Goal: Task Accomplishment & Management: Use online tool/utility

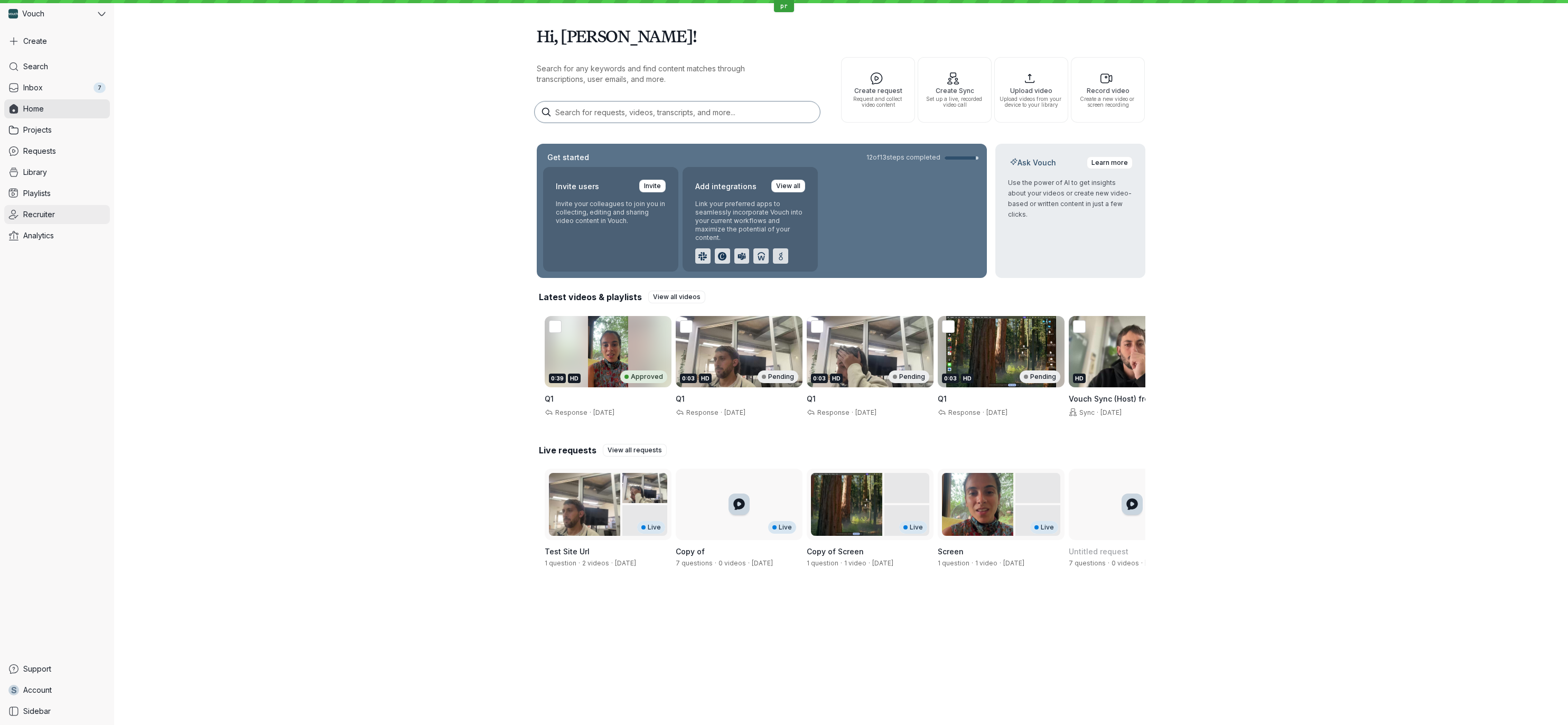
click at [45, 209] on span "Recruiter" at bounding box center [39, 214] width 32 height 10
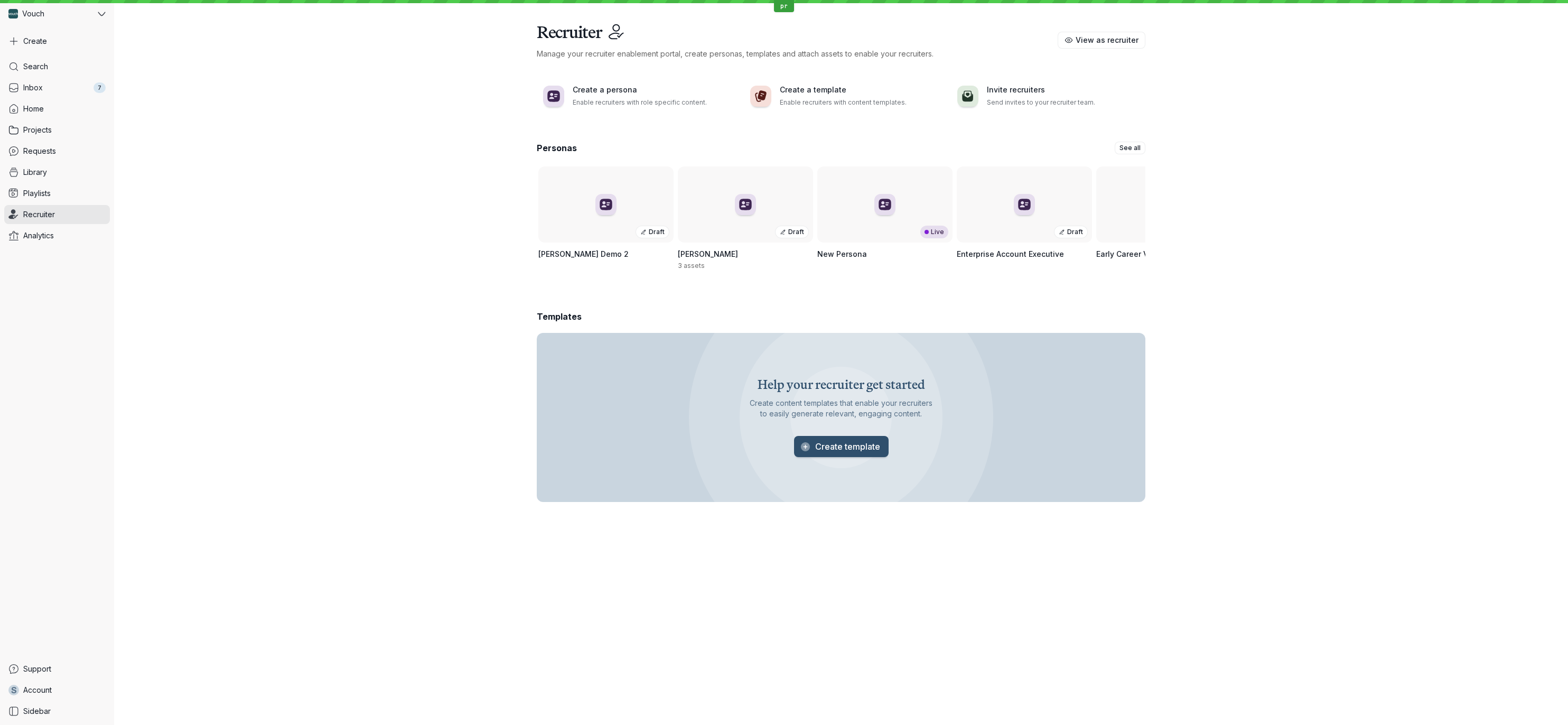
click at [869, 452] on span "Create template" at bounding box center [848, 446] width 65 height 10
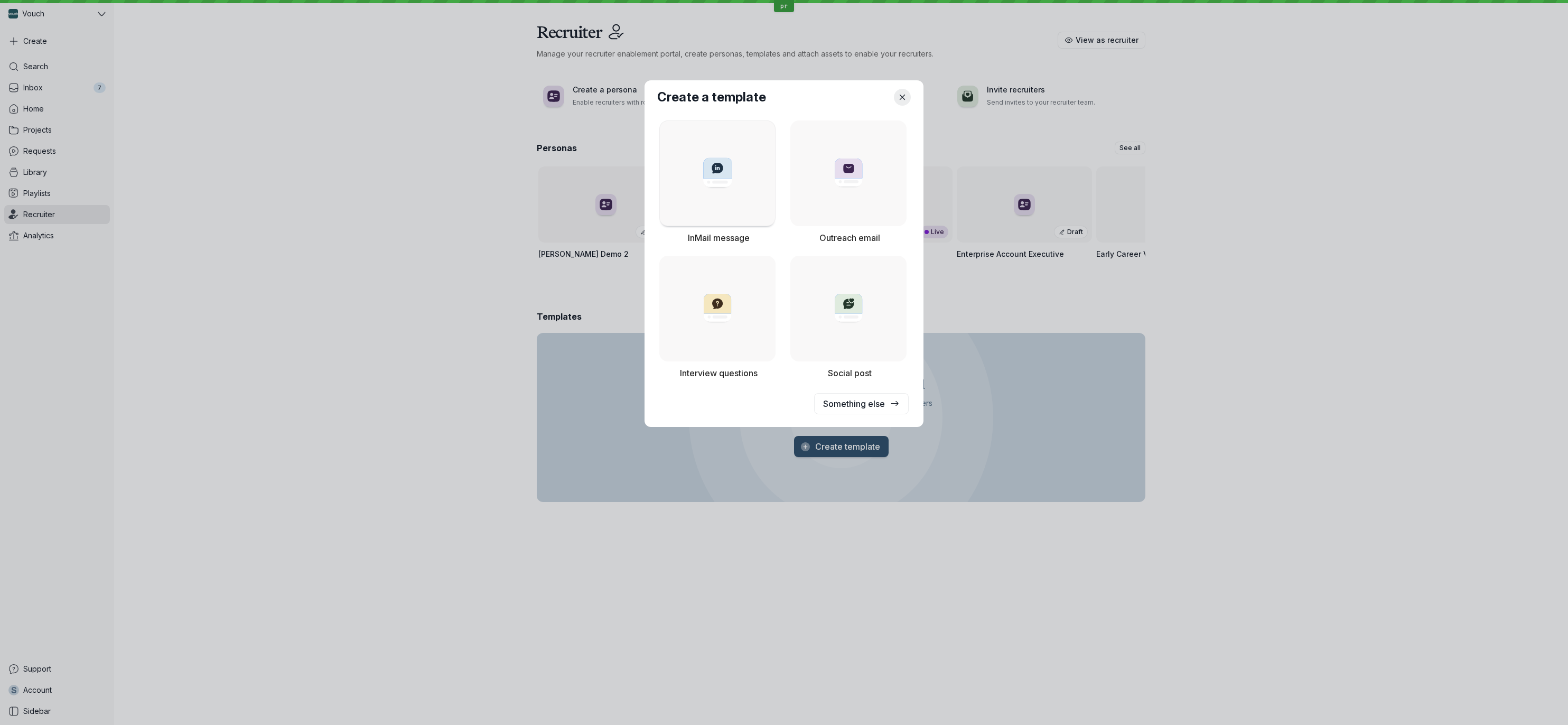
click at [748, 195] on link at bounding box center [717, 173] width 116 height 105
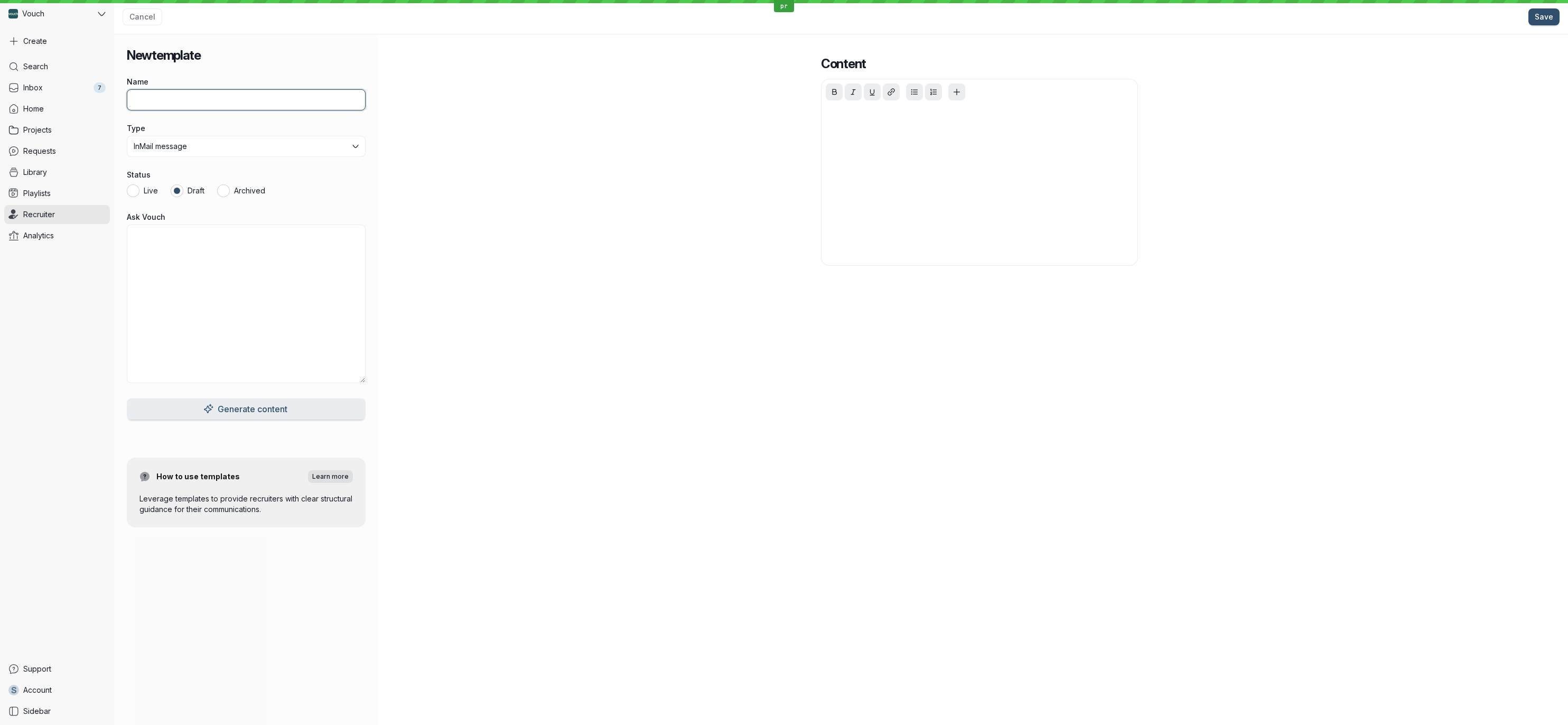
click at [299, 107] on input "Name" at bounding box center [246, 100] width 239 height 21
type input "test"
click at [303, 293] on textarea "Ask Vouch" at bounding box center [246, 304] width 239 height 158
click at [305, 415] on button "Generate content" at bounding box center [246, 409] width 239 height 21
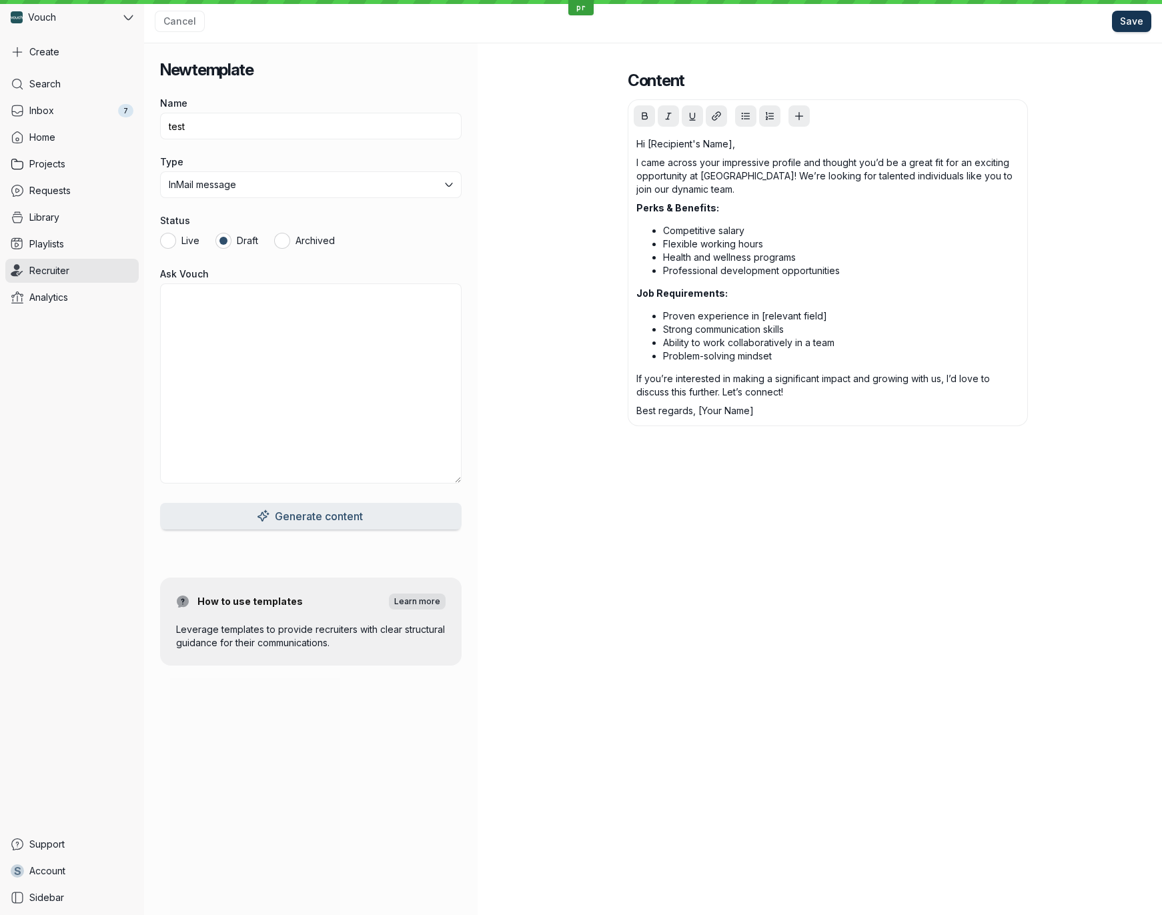
click at [1131, 21] on span "Save" at bounding box center [1131, 21] width 23 height 13
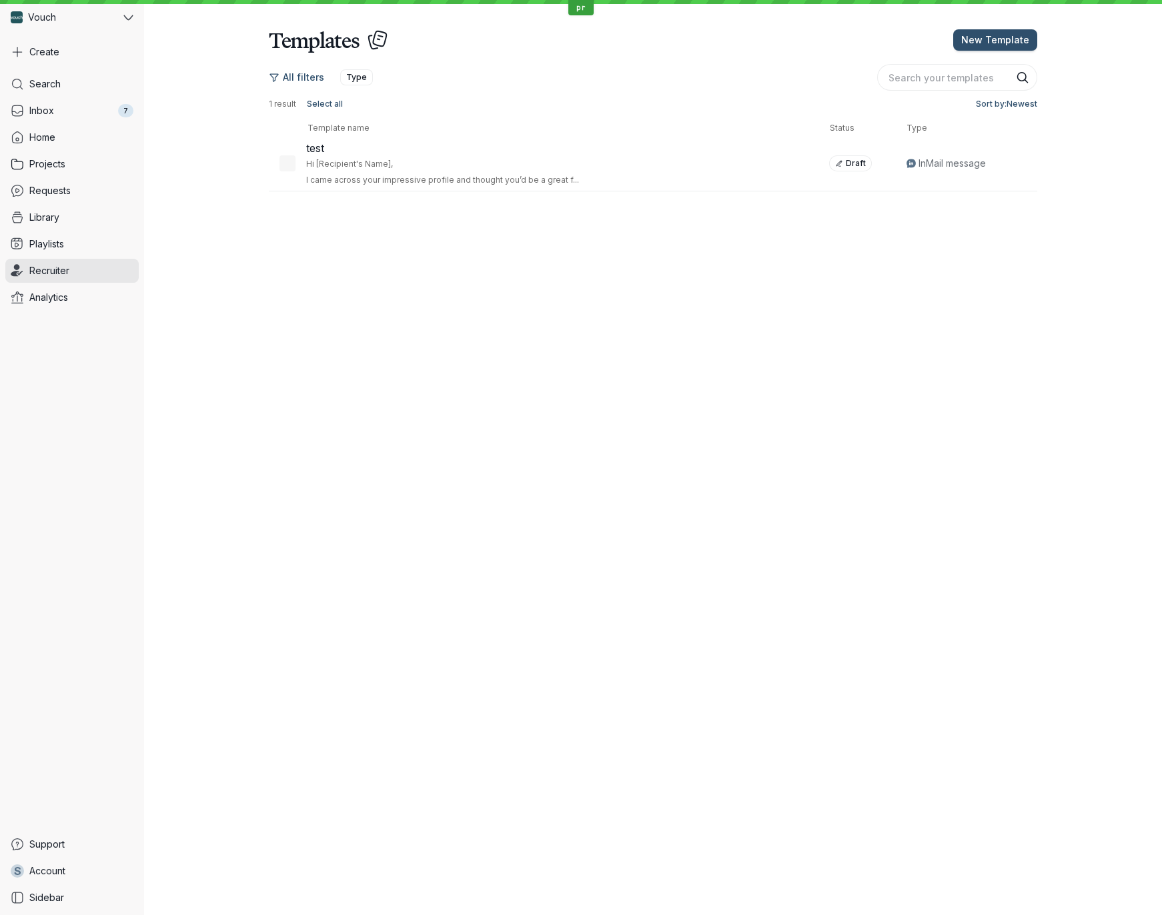
click at [589, 181] on p "I came across your impressive profile and thought you’d be a great f..." at bounding box center [562, 180] width 512 height 11
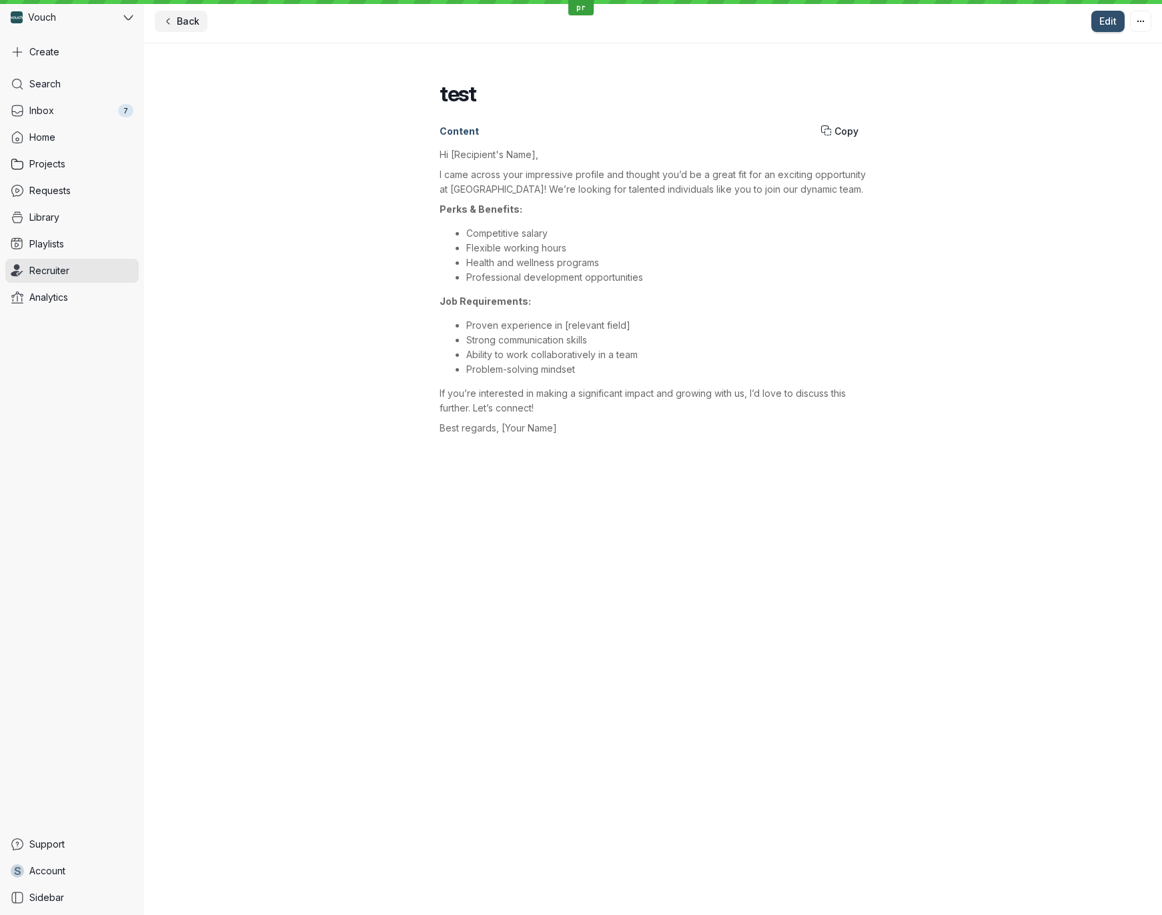
click at [175, 23] on span "Back" at bounding box center [181, 21] width 37 height 13
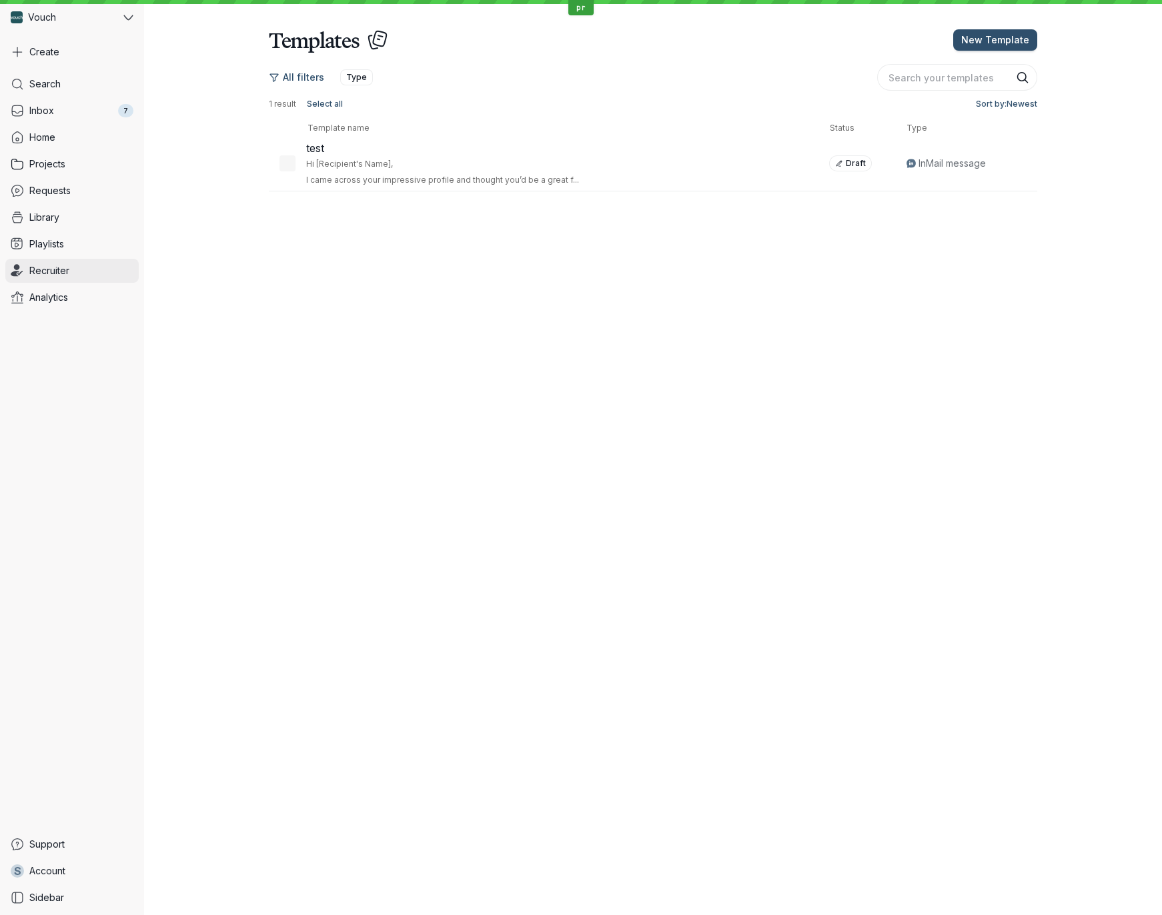
click at [59, 279] on link "Recruiter" at bounding box center [71, 271] width 133 height 24
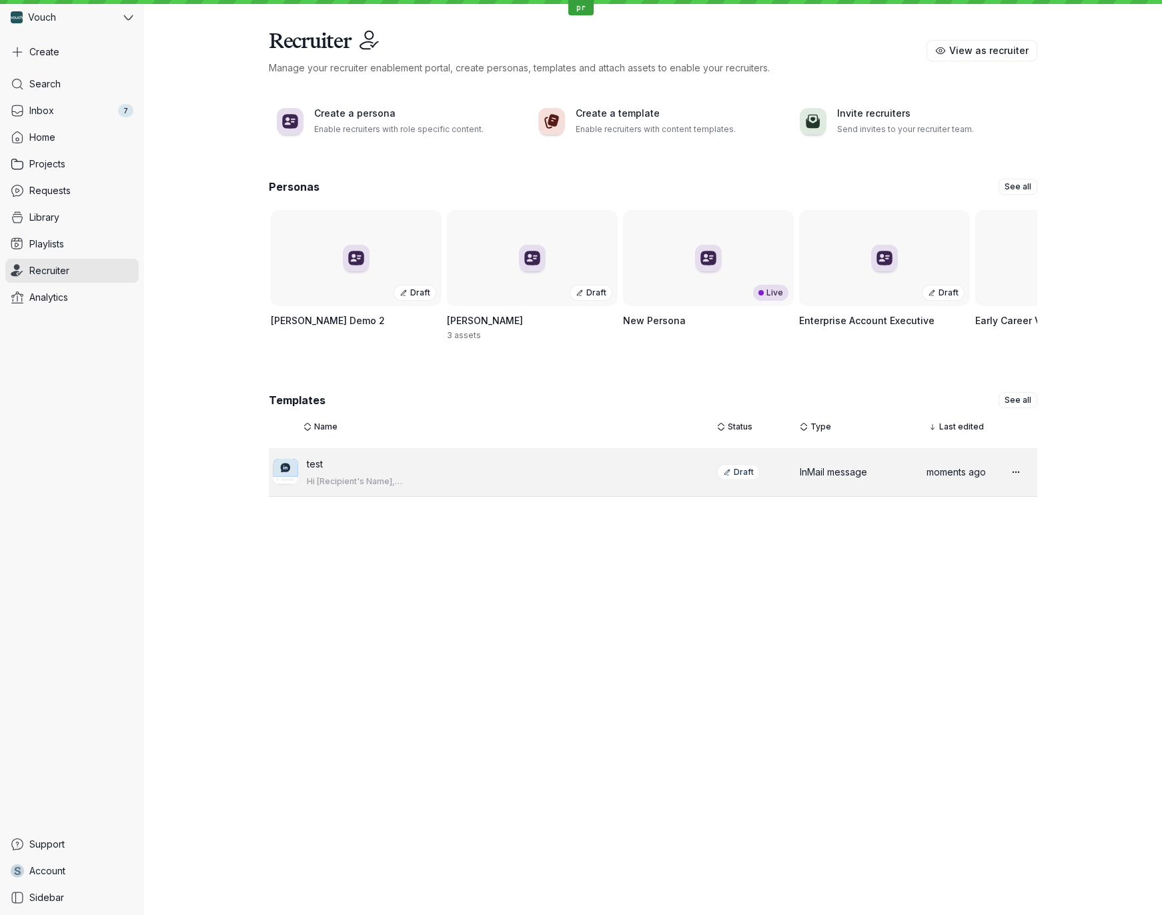
click at [472, 471] on p "test" at bounding box center [496, 464] width 379 height 13
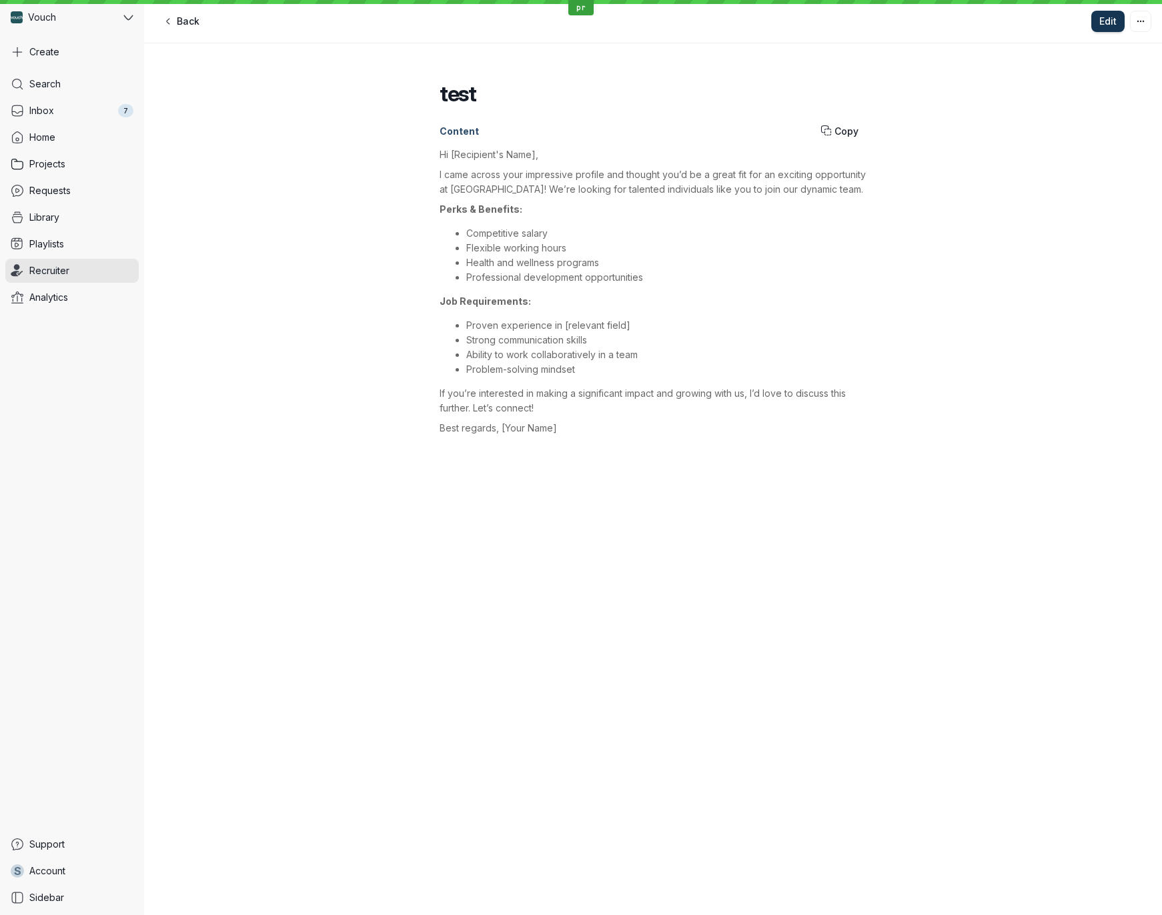
click at [1102, 21] on span "Edit" at bounding box center [1108, 21] width 17 height 13
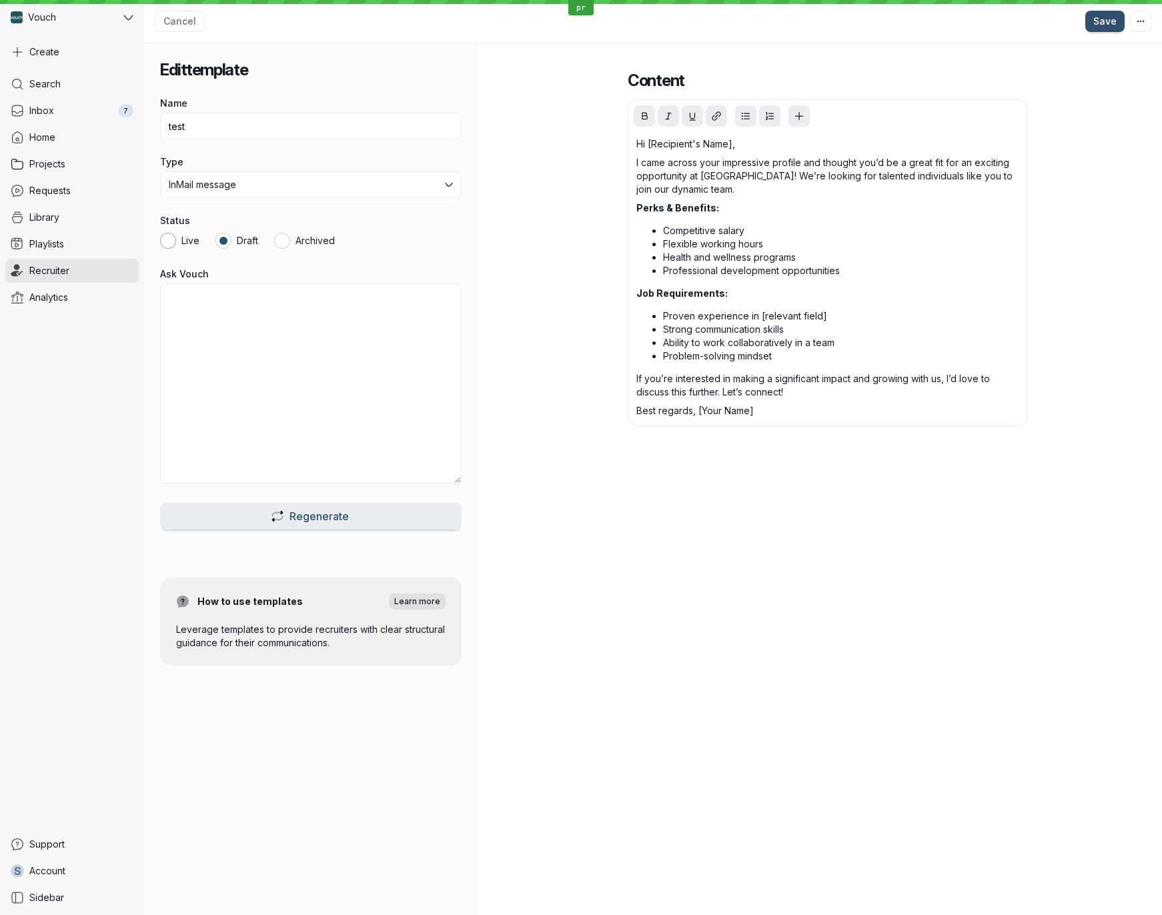
click at [171, 239] on div at bounding box center [168, 241] width 16 height 16
click at [1110, 19] on span "Save" at bounding box center [1105, 21] width 23 height 13
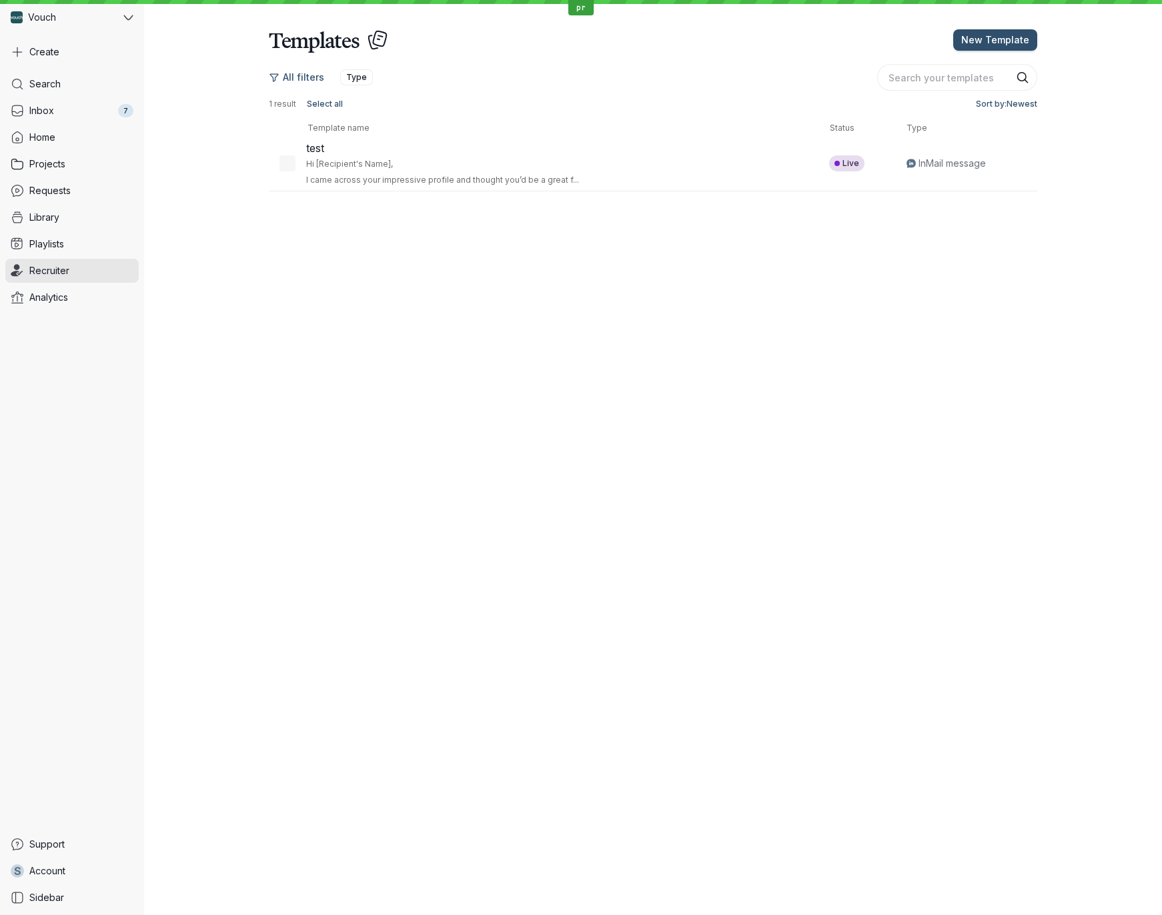
click at [81, 270] on link "Recruiter" at bounding box center [71, 271] width 133 height 24
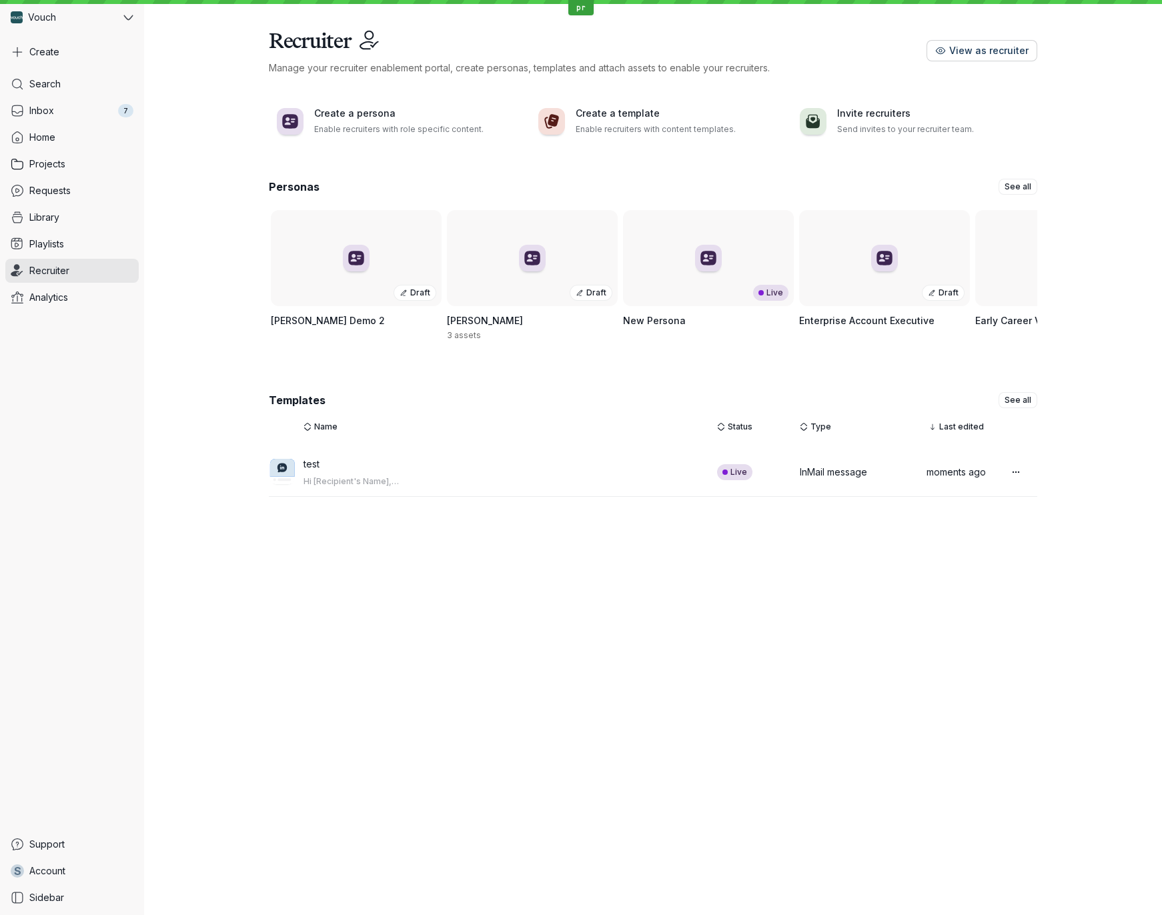
click at [991, 53] on span "View as recruiter" at bounding box center [989, 50] width 79 height 13
